Goal: Transaction & Acquisition: Purchase product/service

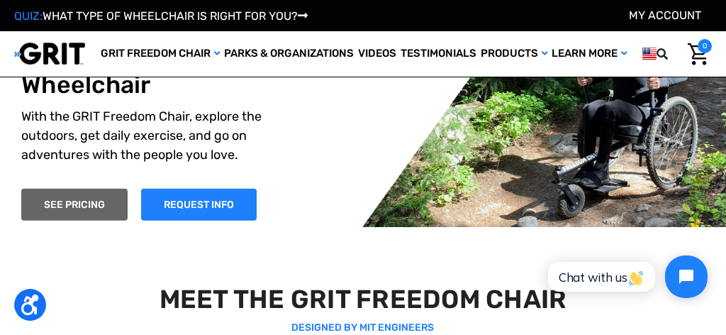
click at [94, 212] on link "SEE PRICING" at bounding box center [74, 205] width 106 height 32
click at [90, 215] on link "SEE PRICING" at bounding box center [74, 205] width 106 height 32
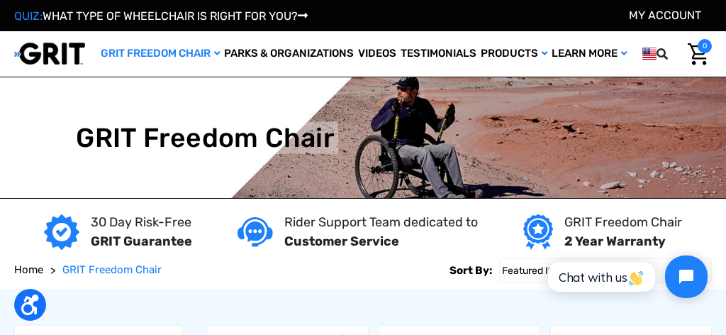
click at [646, 174] on img at bounding box center [363, 137] width 726 height 120
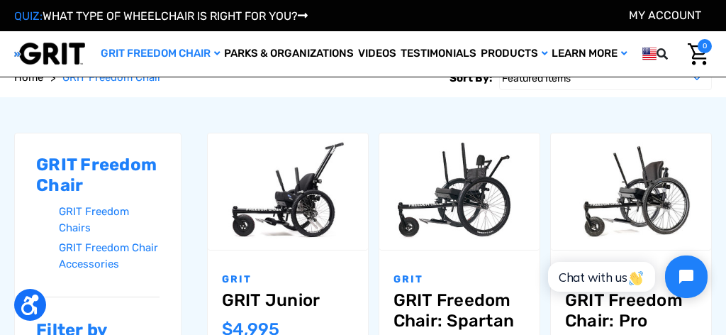
scroll to position [115, 0]
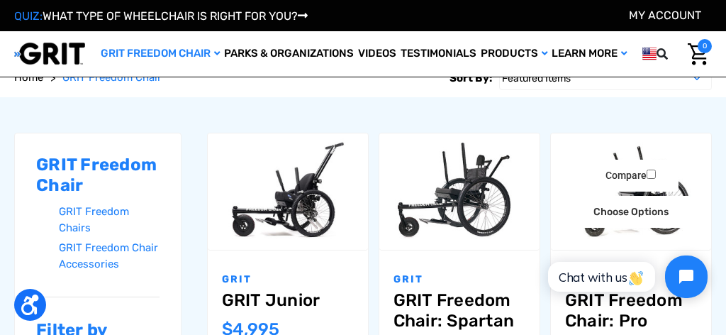
click at [643, 242] on img "GRIT Freedom Chair: Pro,$5,495.00\a" at bounding box center [631, 191] width 160 height 107
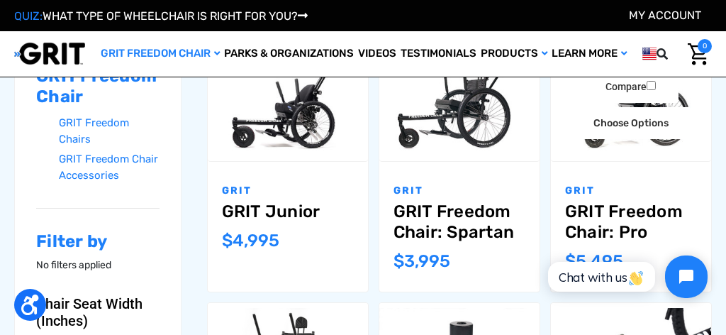
scroll to position [215, 0]
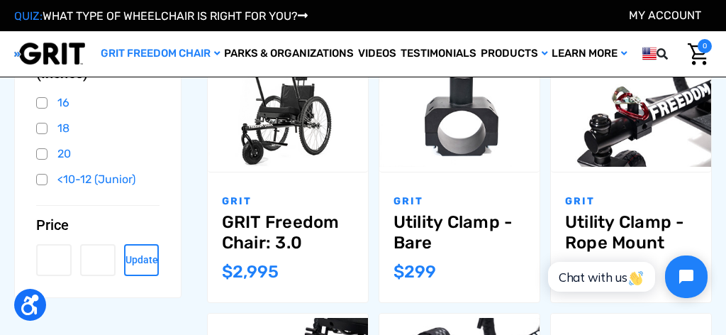
scroll to position [479, 0]
